Goal: Check status: Check status

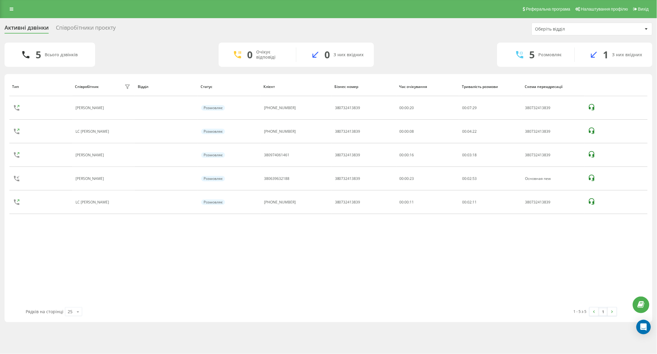
click at [529, 268] on div "Тип Співробітник фільтру Відділ Статус Клієнт Бізнес номер Час очікування Трива…" at bounding box center [328, 192] width 638 height 230
